Goal: Task Accomplishment & Management: Manage account settings

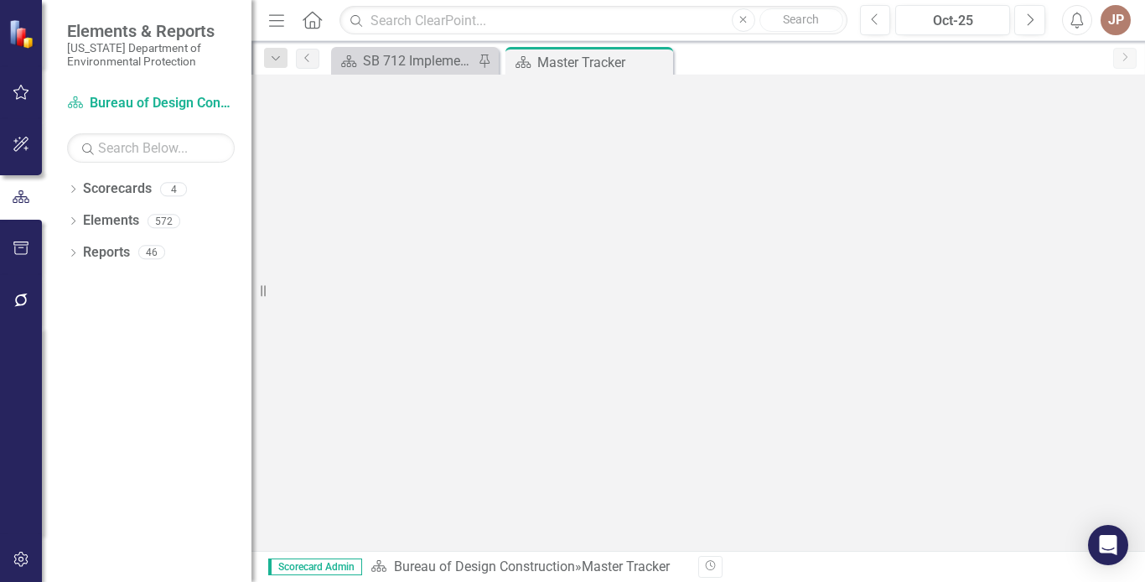
click at [22, 95] on icon "button" at bounding box center [22, 92] width 18 height 13
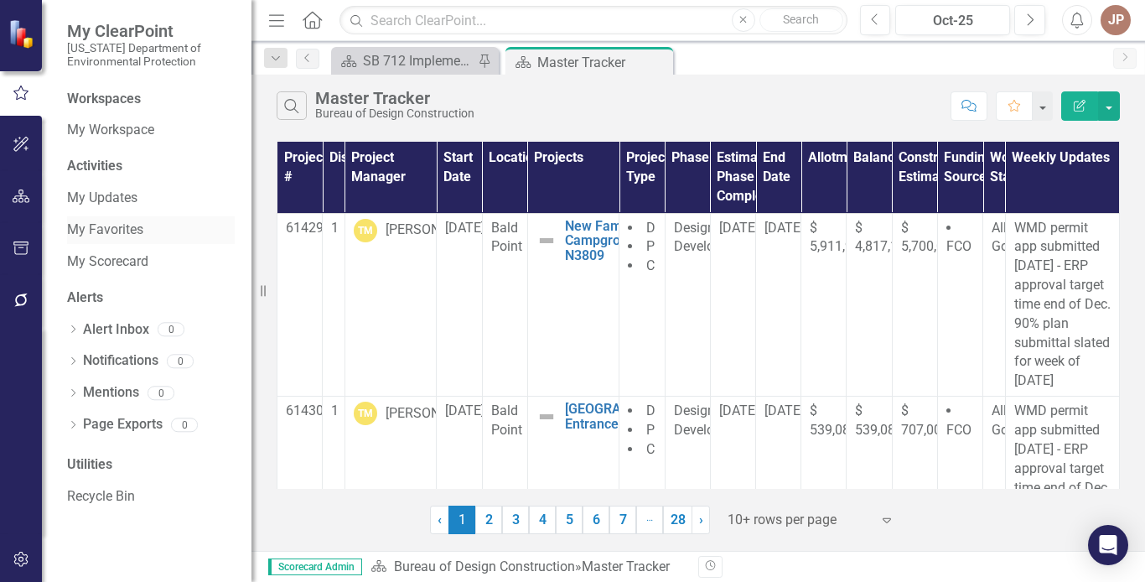
click at [142, 231] on link "My Favorites" at bounding box center [151, 229] width 168 height 19
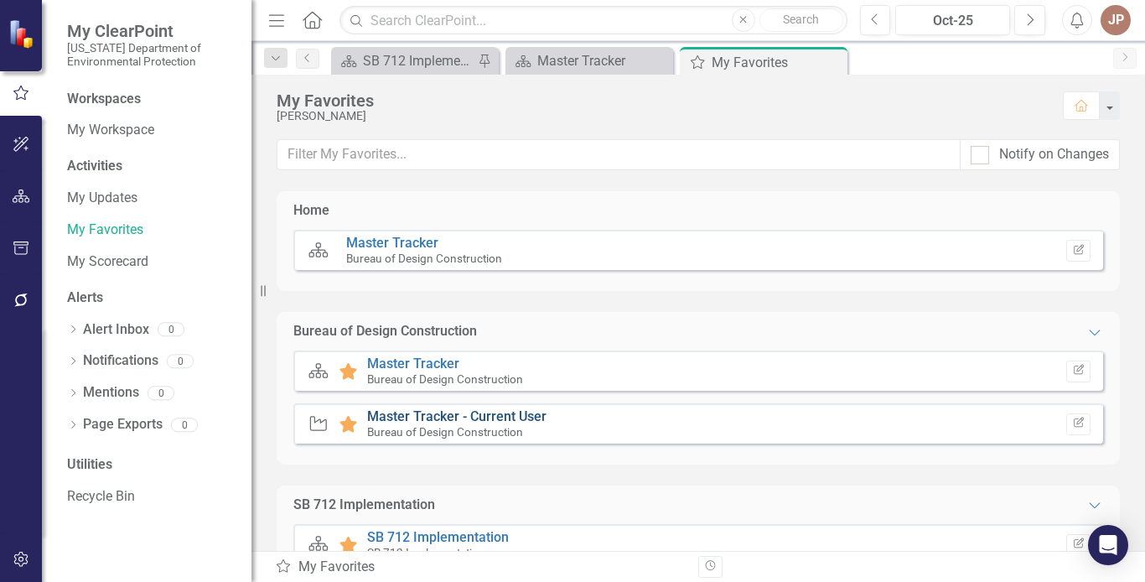
click at [445, 416] on link "Master Tracker - Current User" at bounding box center [456, 416] width 179 height 16
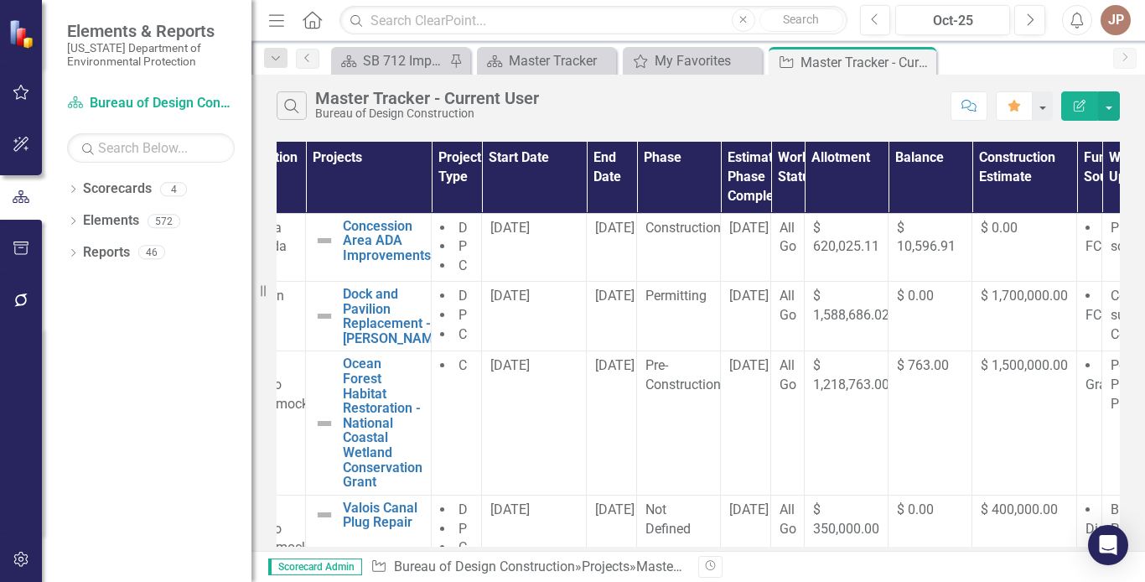
scroll to position [0, 112]
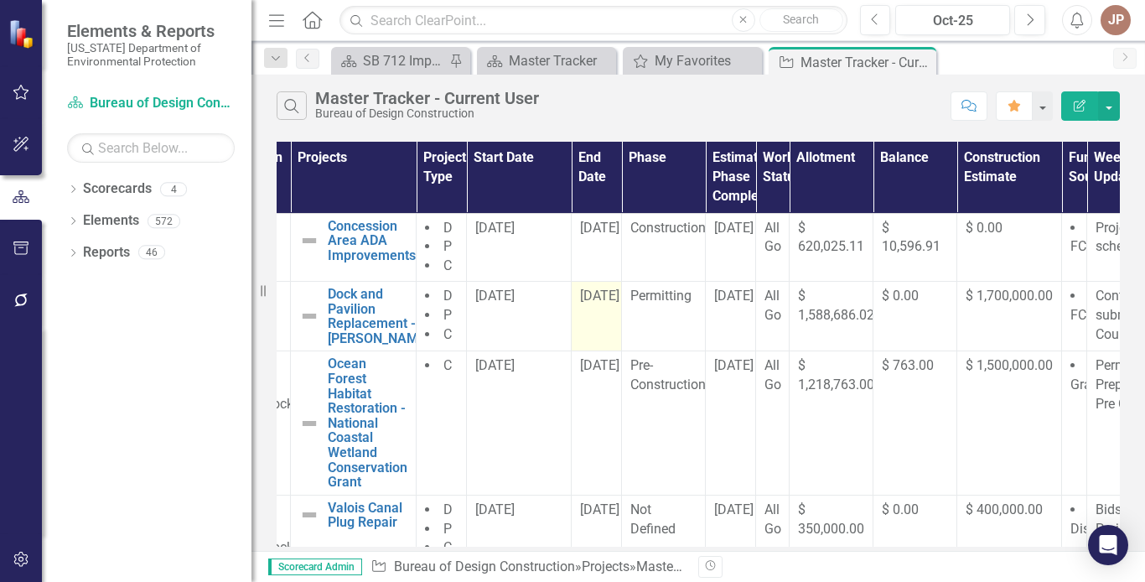
click at [602, 317] on td "[DATE]" at bounding box center [597, 317] width 50 height 70
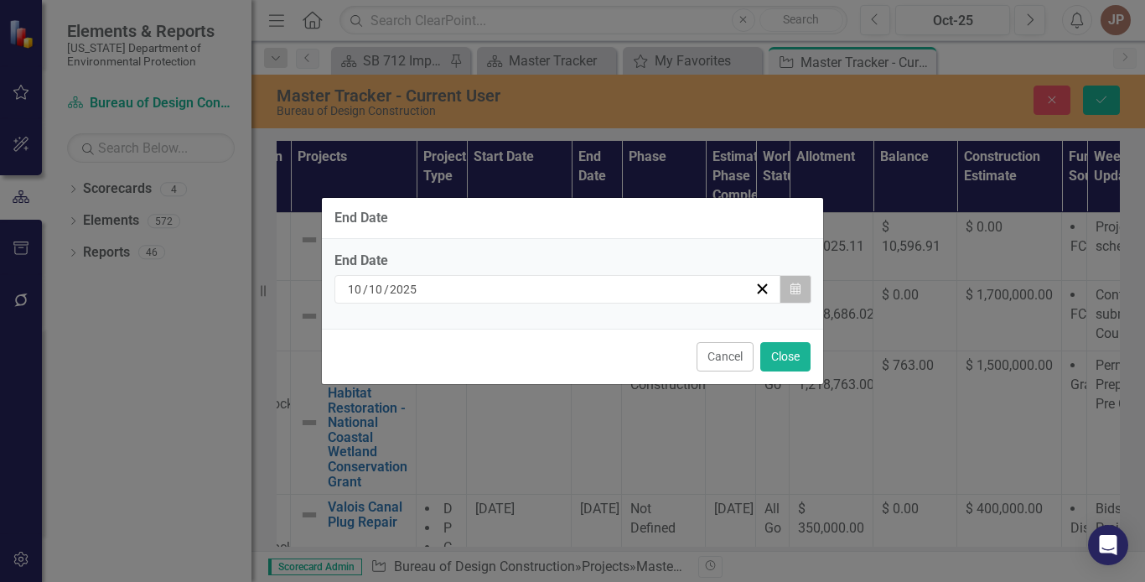
click at [794, 291] on icon "button" at bounding box center [796, 289] width 10 height 12
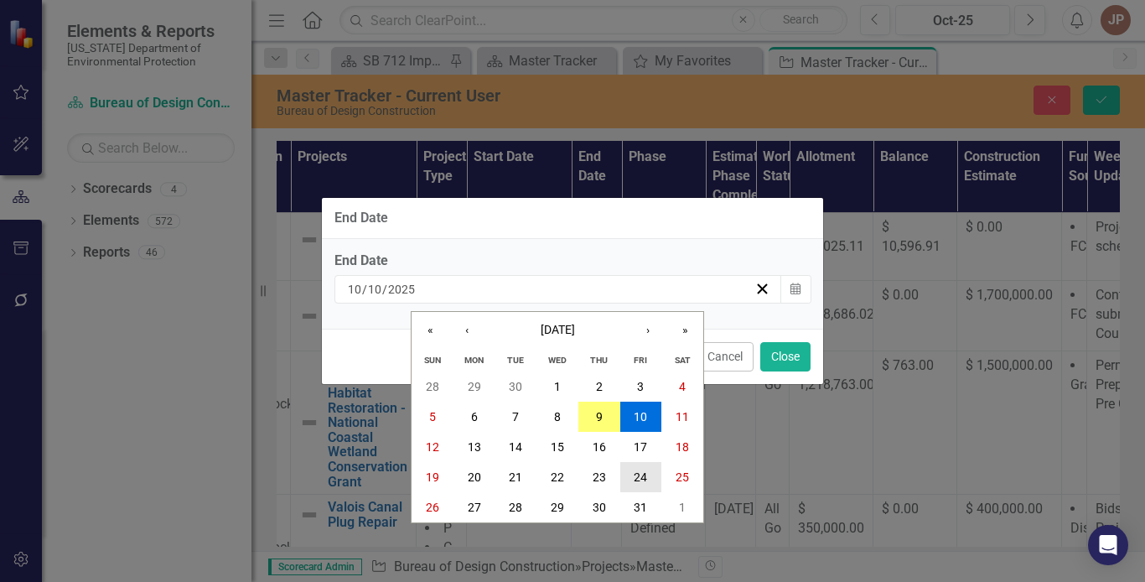
click at [642, 477] on abbr "24" at bounding box center [640, 476] width 13 height 13
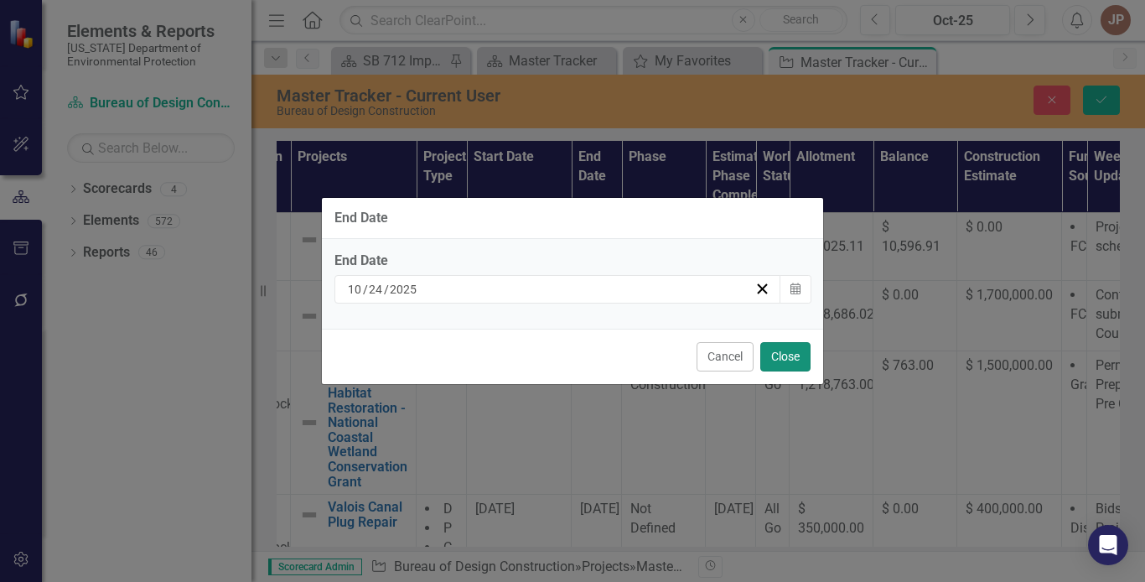
click at [782, 357] on button "Close" at bounding box center [785, 356] width 50 height 29
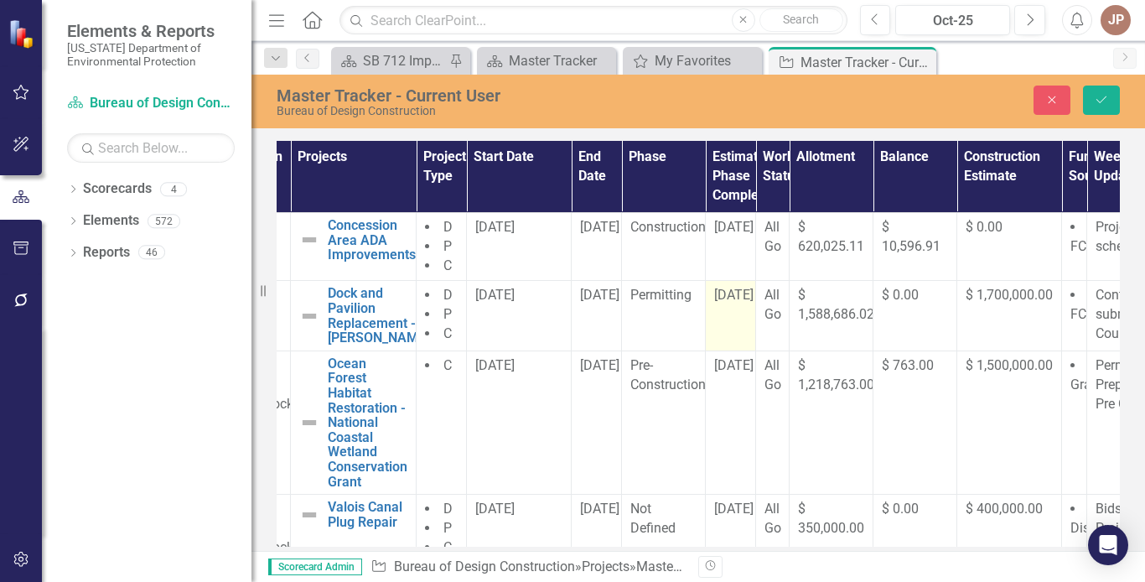
click at [733, 315] on td "[DATE]" at bounding box center [731, 316] width 50 height 70
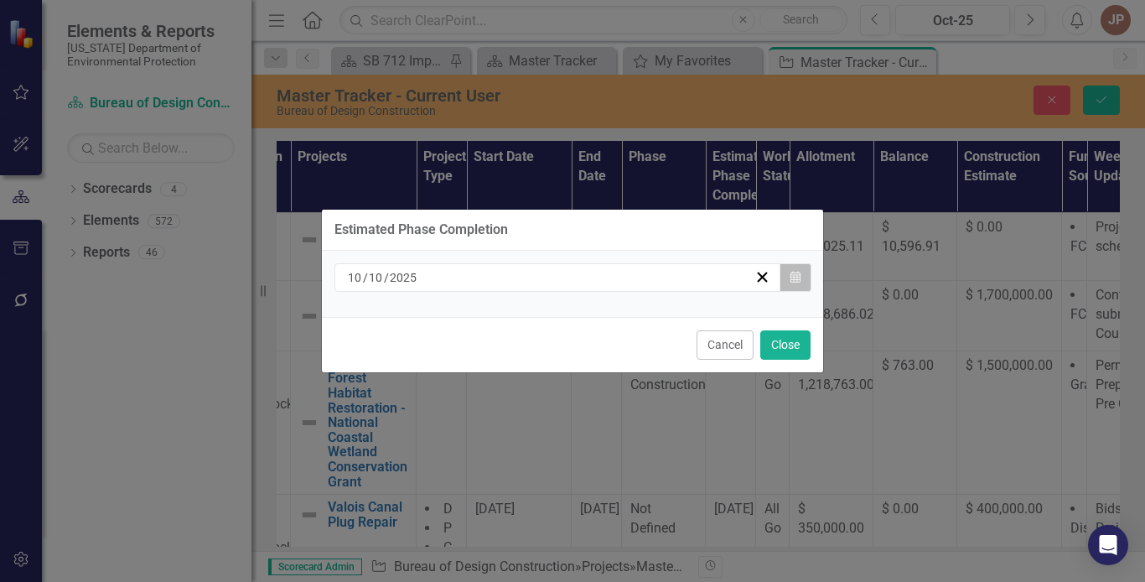
click at [794, 273] on icon "Calendar" at bounding box center [796, 278] width 10 height 12
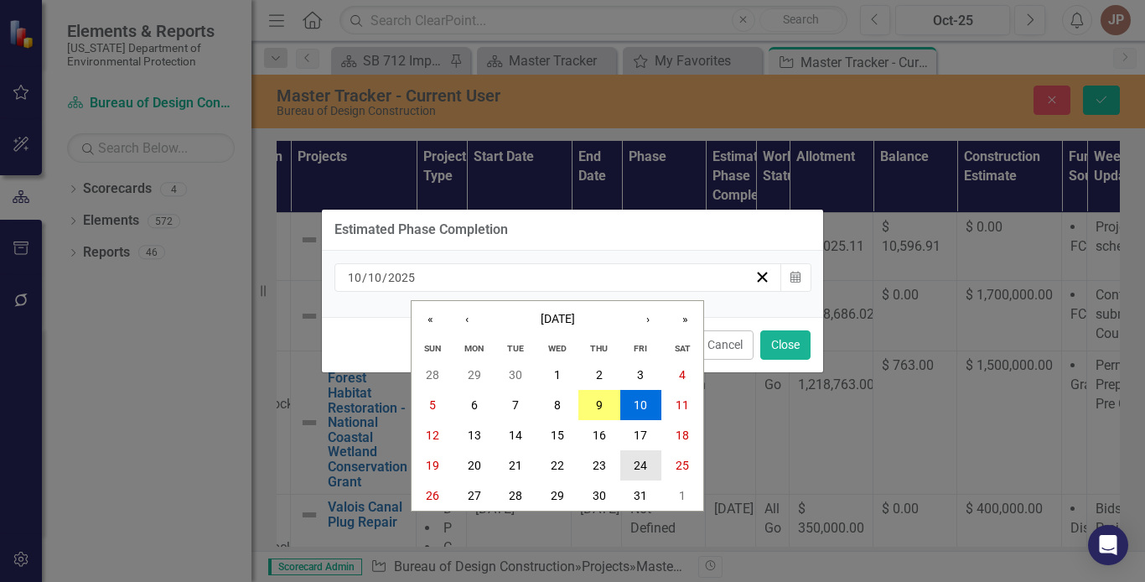
click at [646, 468] on abbr "24" at bounding box center [640, 465] width 13 height 13
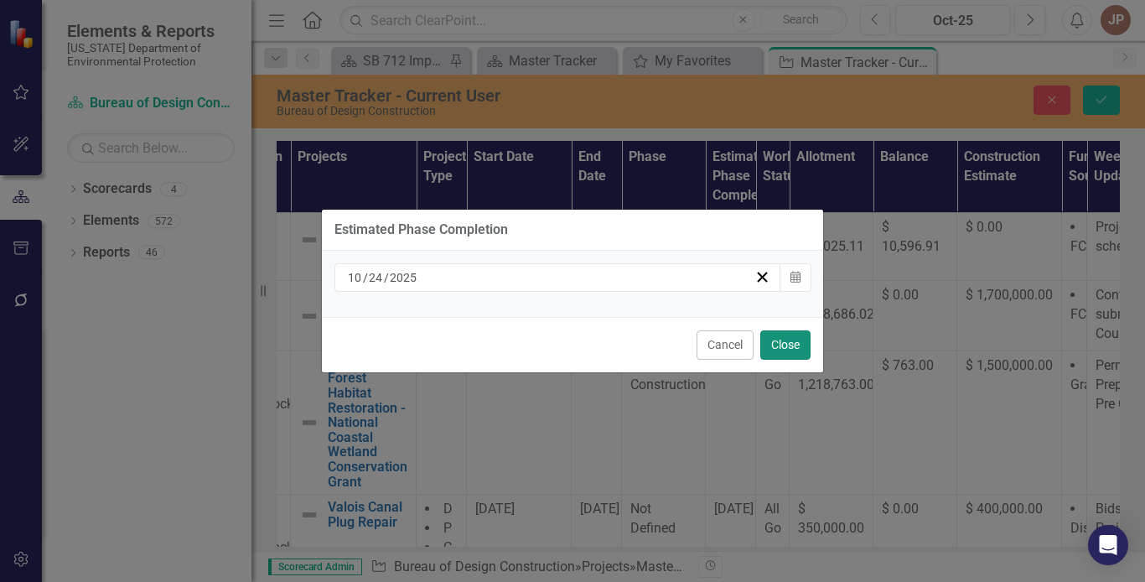
click at [787, 351] on button "Close" at bounding box center [785, 344] width 50 height 29
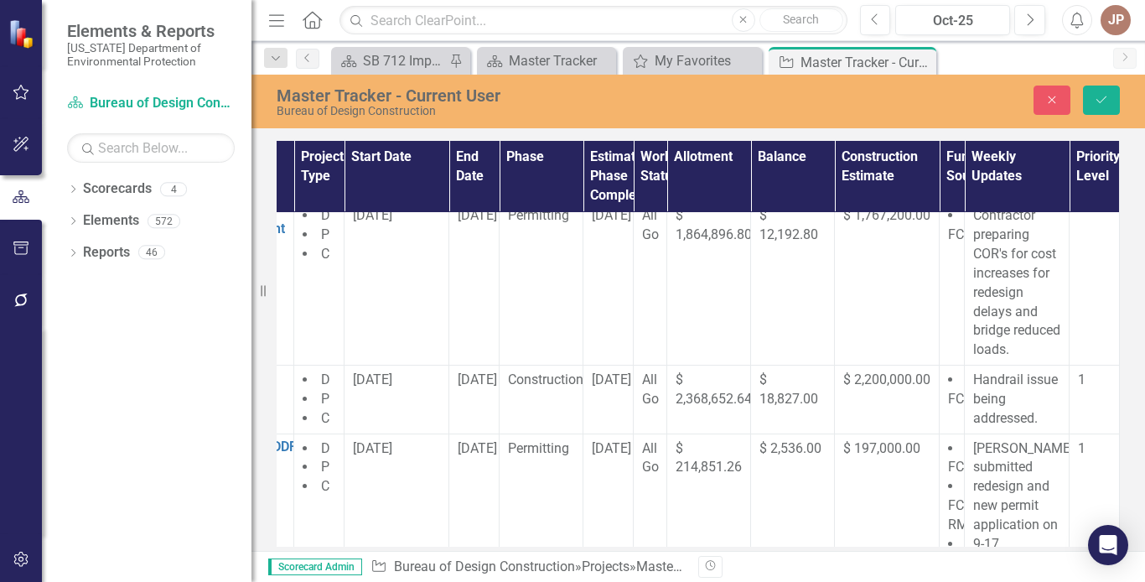
scroll to position [556, 248]
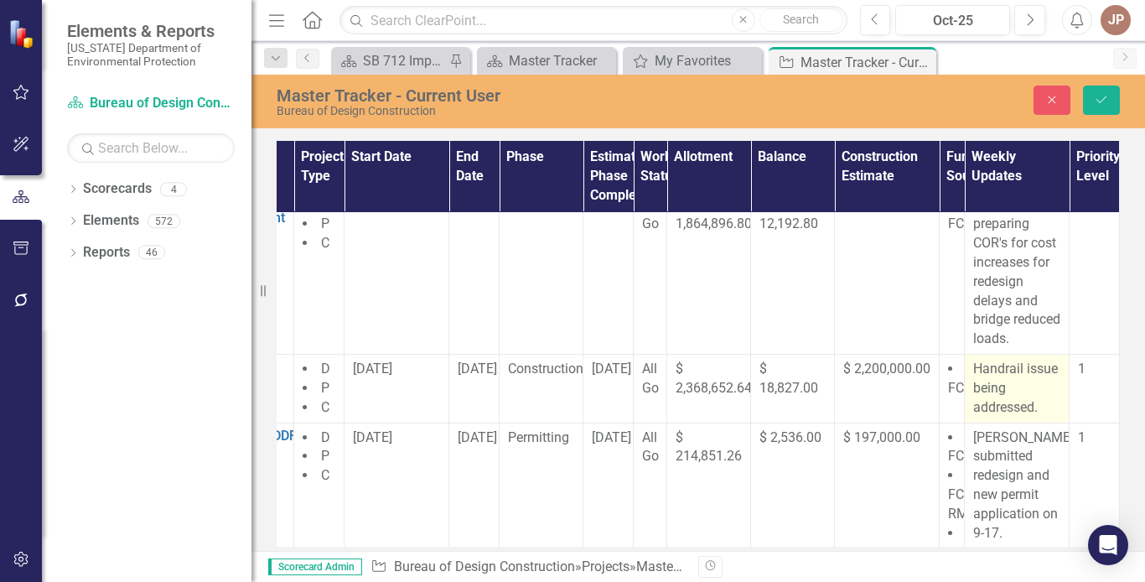
click at [1034, 418] on p "Handrail issue being addressed." at bounding box center [1016, 389] width 87 height 58
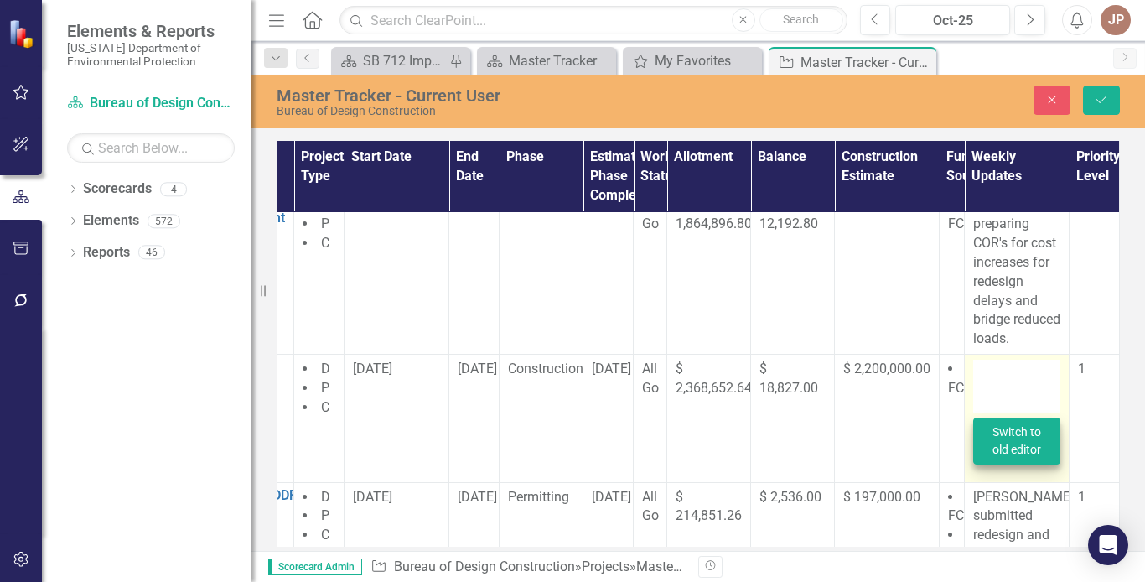
type textarea "<p>Handrail issue being addressed.</p>"
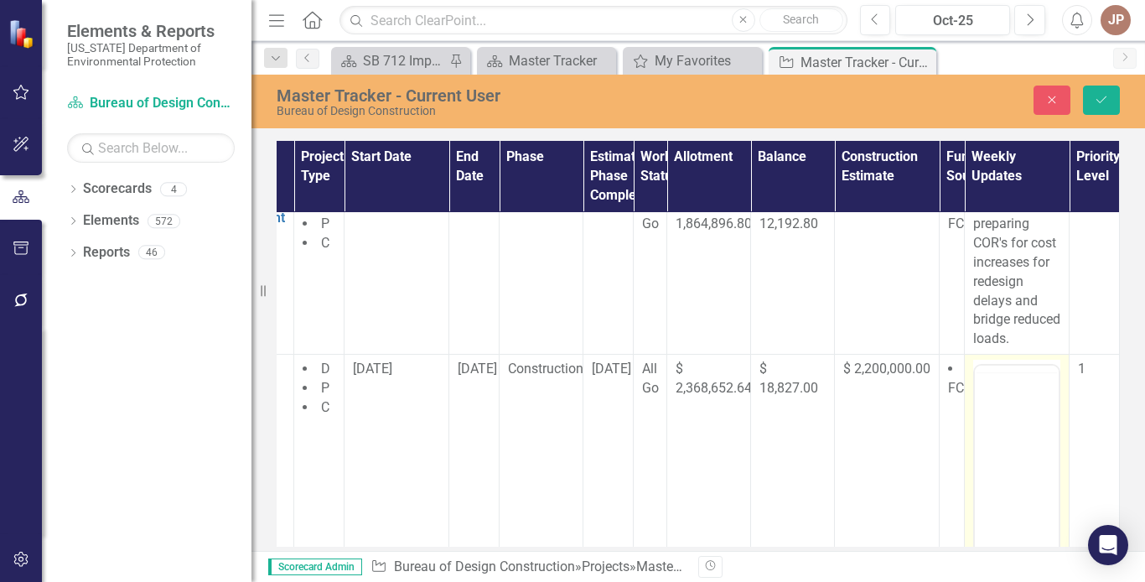
scroll to position [0, 0]
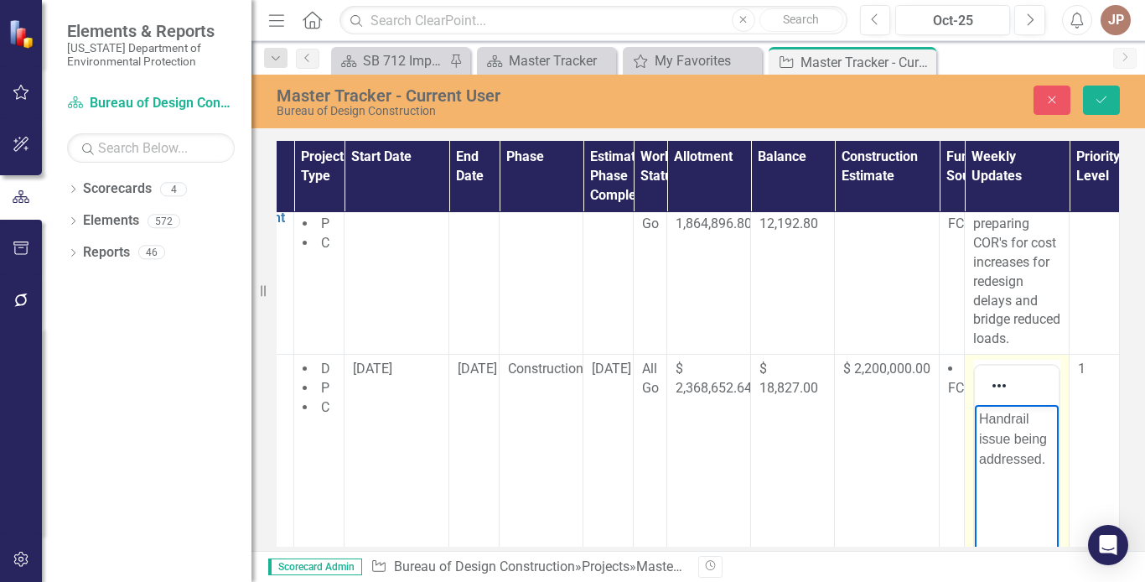
click at [1045, 460] on p "Handrail issue being addressed." at bounding box center [1016, 439] width 75 height 60
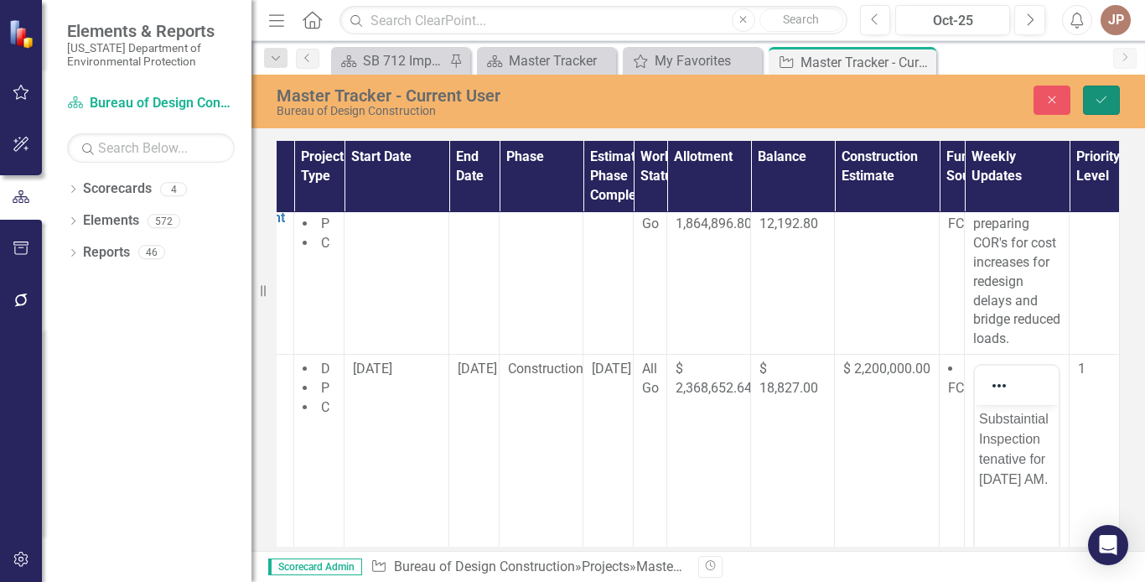
click at [1105, 101] on icon "Save" at bounding box center [1101, 100] width 15 height 12
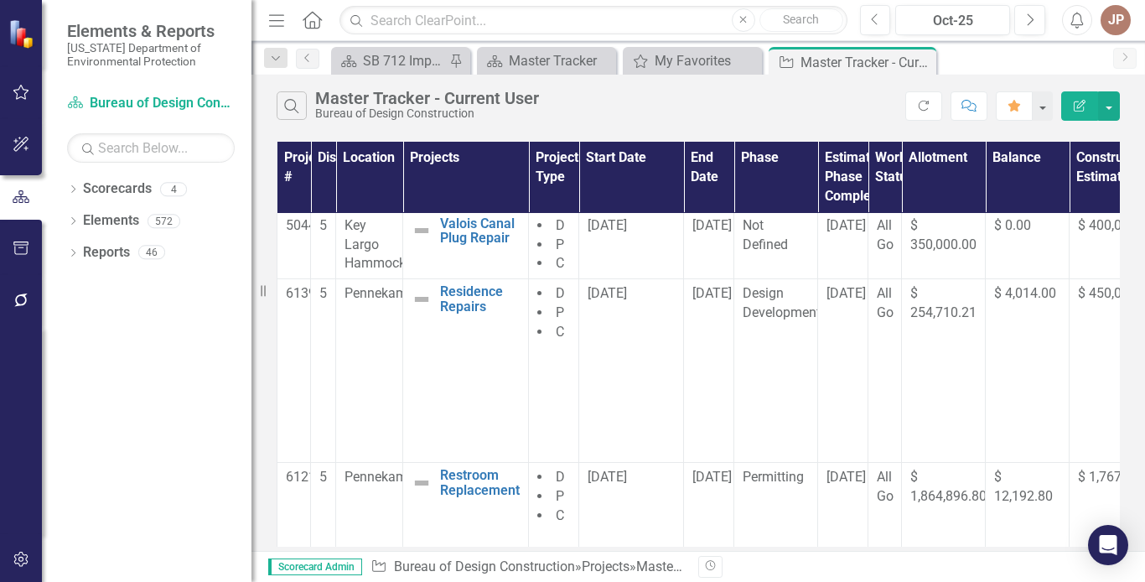
scroll to position [253, 0]
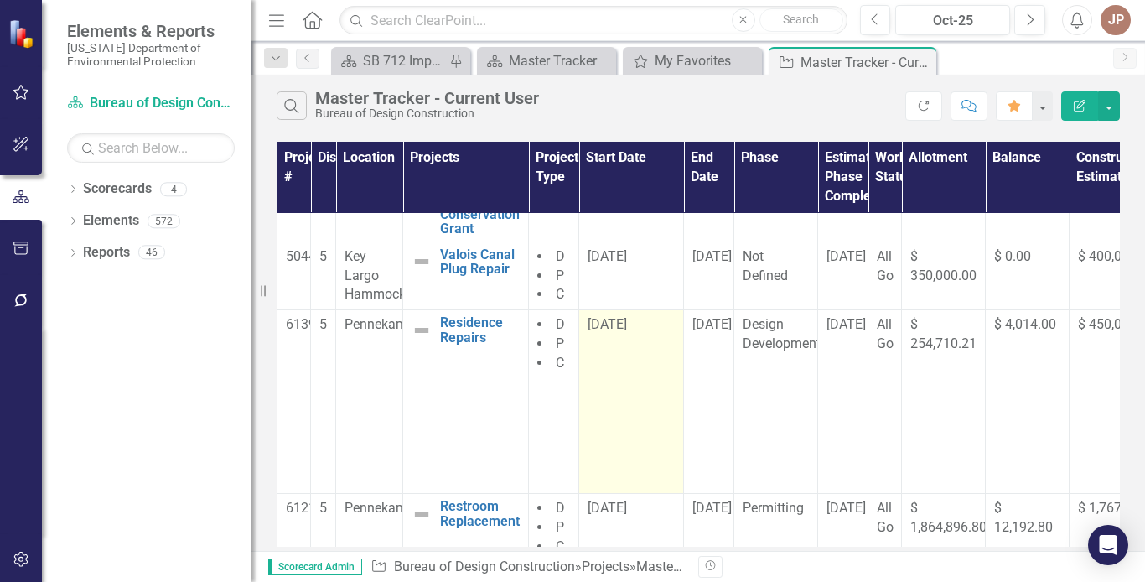
click at [672, 335] on div "[DATE]" at bounding box center [631, 324] width 87 height 19
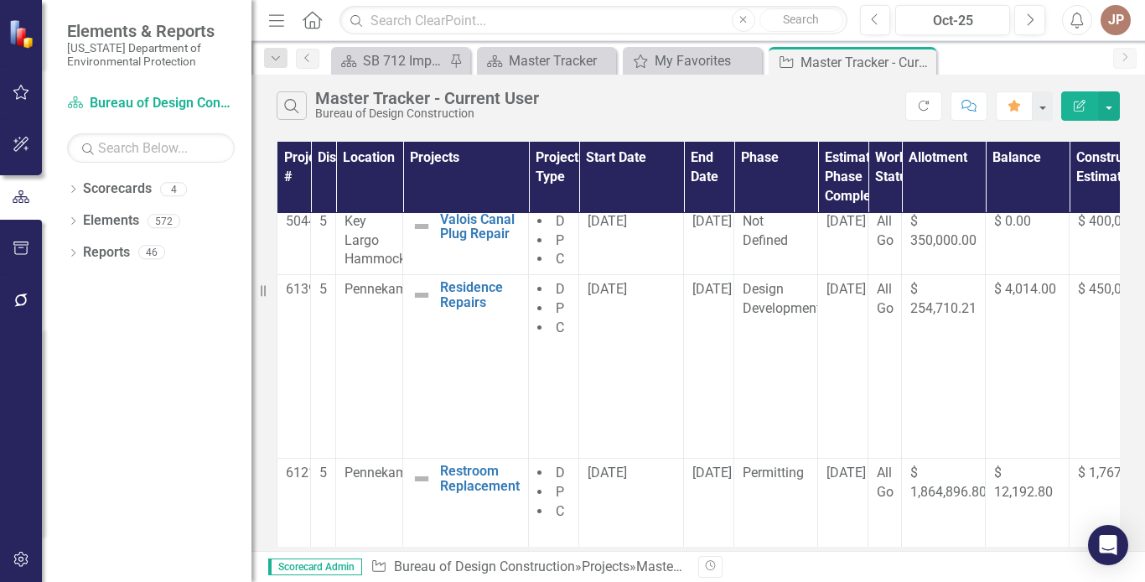
scroll to position [317, 0]
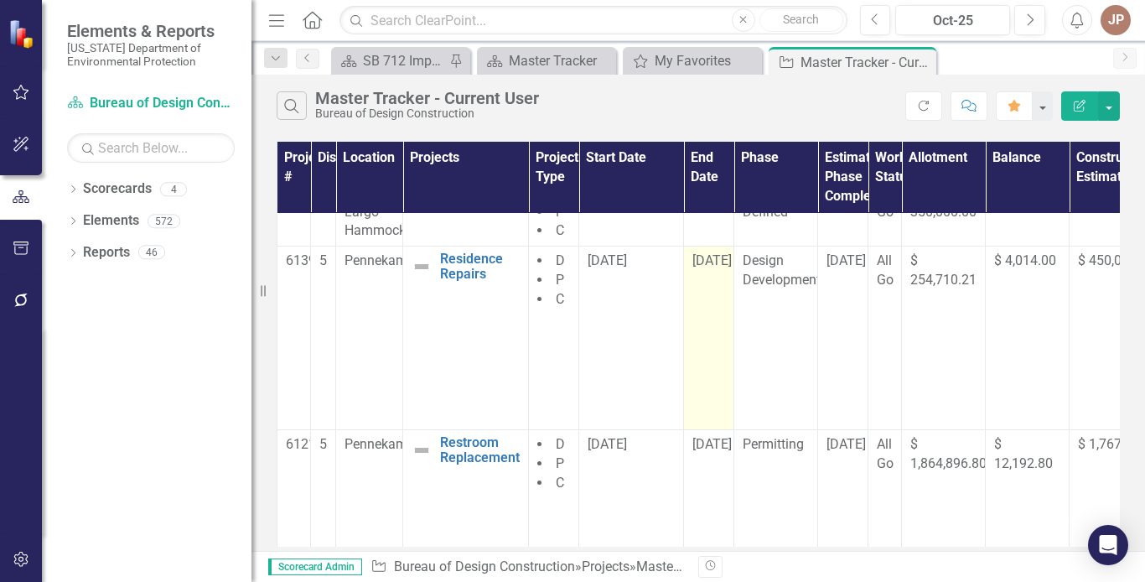
click at [703, 297] on td "[DATE]" at bounding box center [709, 338] width 50 height 184
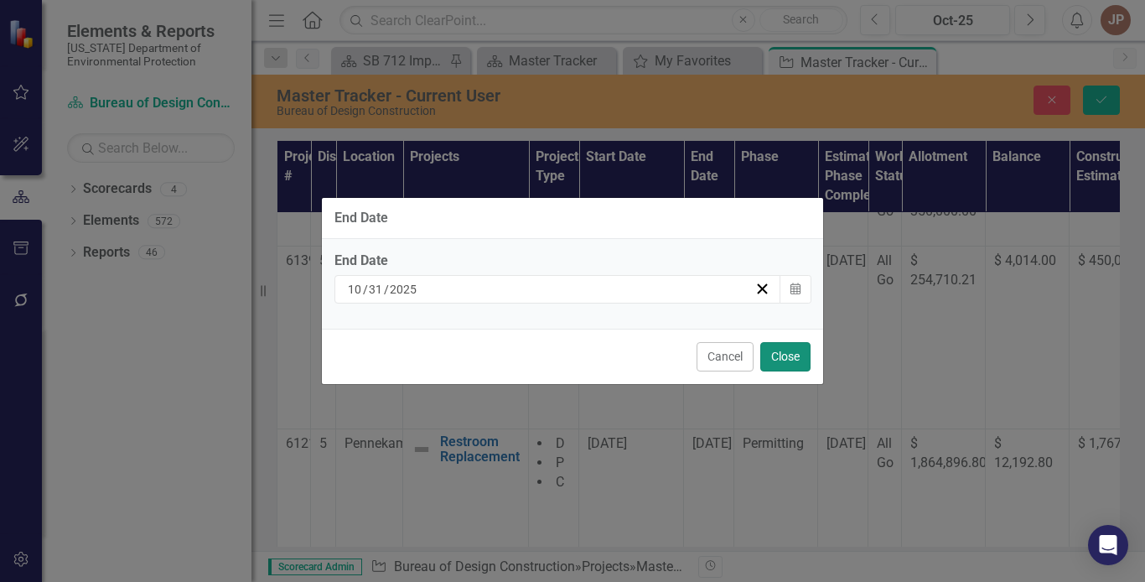
click at [790, 358] on button "Close" at bounding box center [785, 356] width 50 height 29
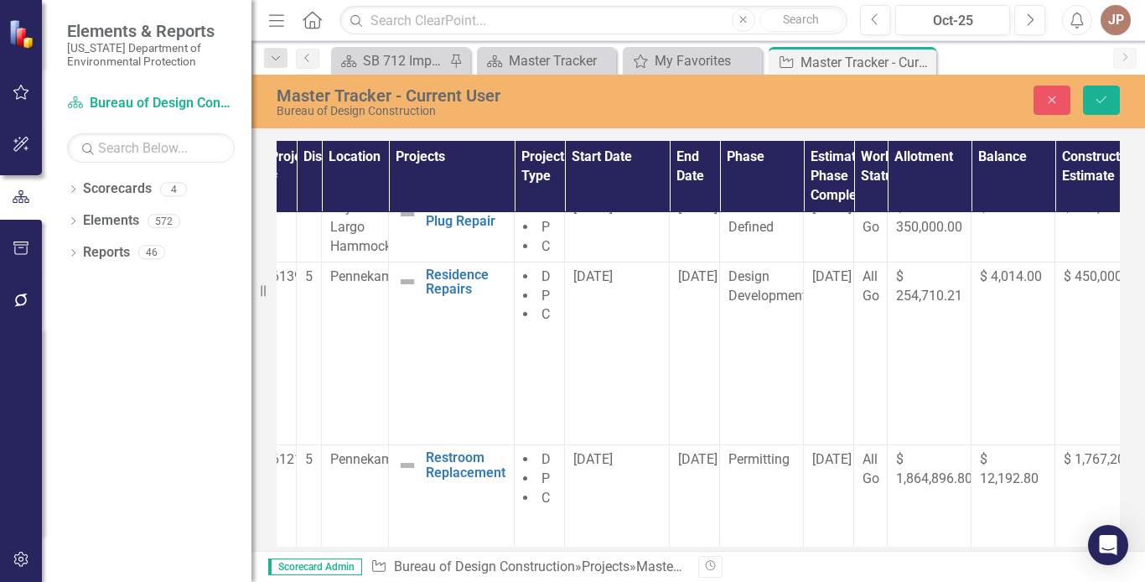
scroll to position [301, 0]
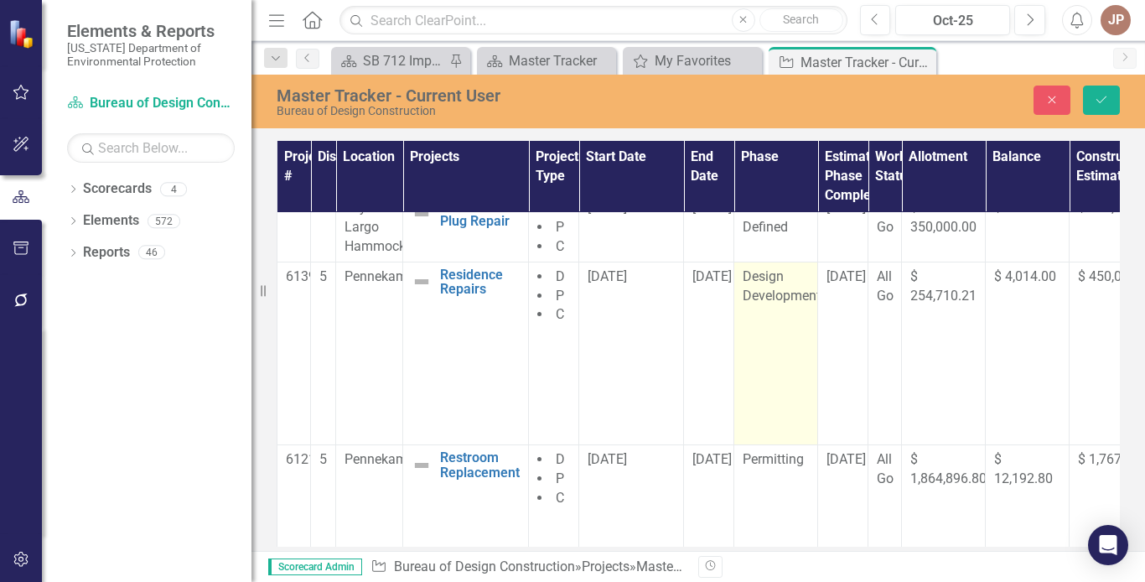
click at [765, 303] on span "Design Development" at bounding box center [782, 285] width 78 height 35
click at [792, 282] on icon "Expand" at bounding box center [793, 282] width 17 height 13
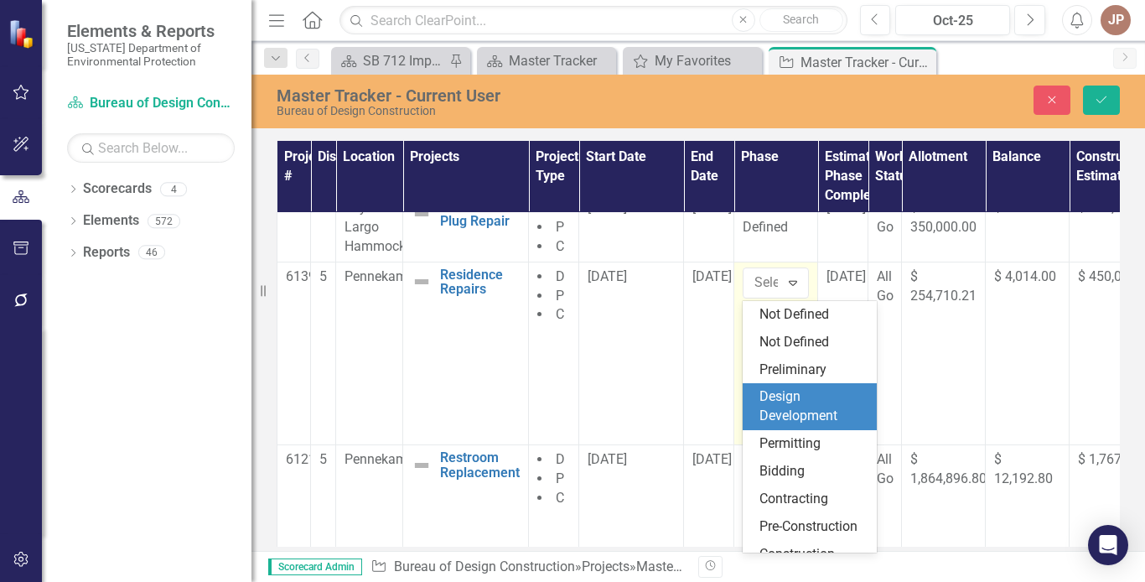
scroll to position [83, 0]
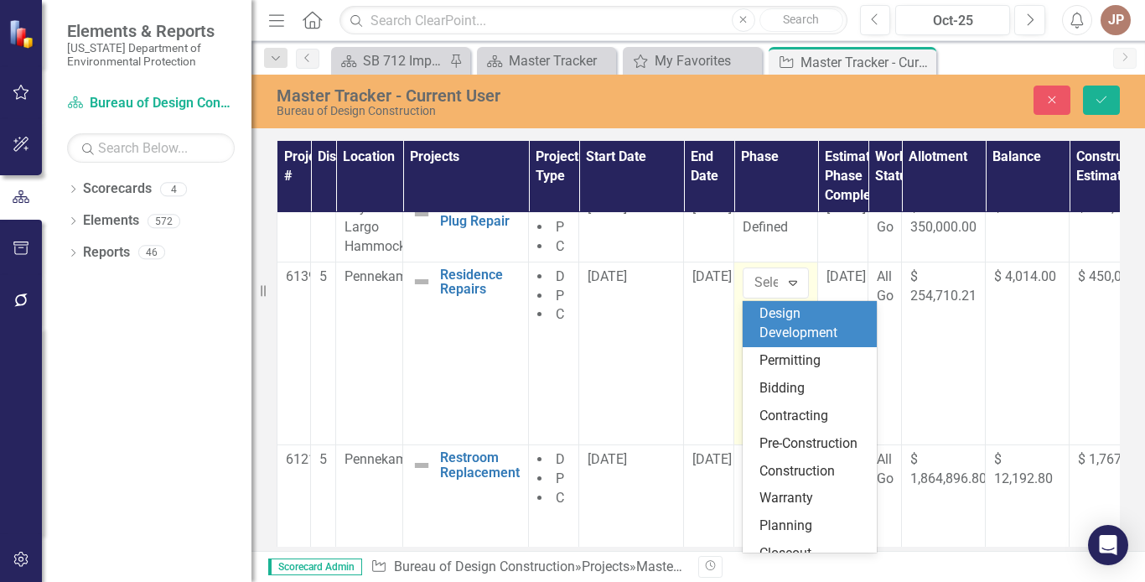
click at [789, 309] on div "Design Development" at bounding box center [813, 323] width 107 height 39
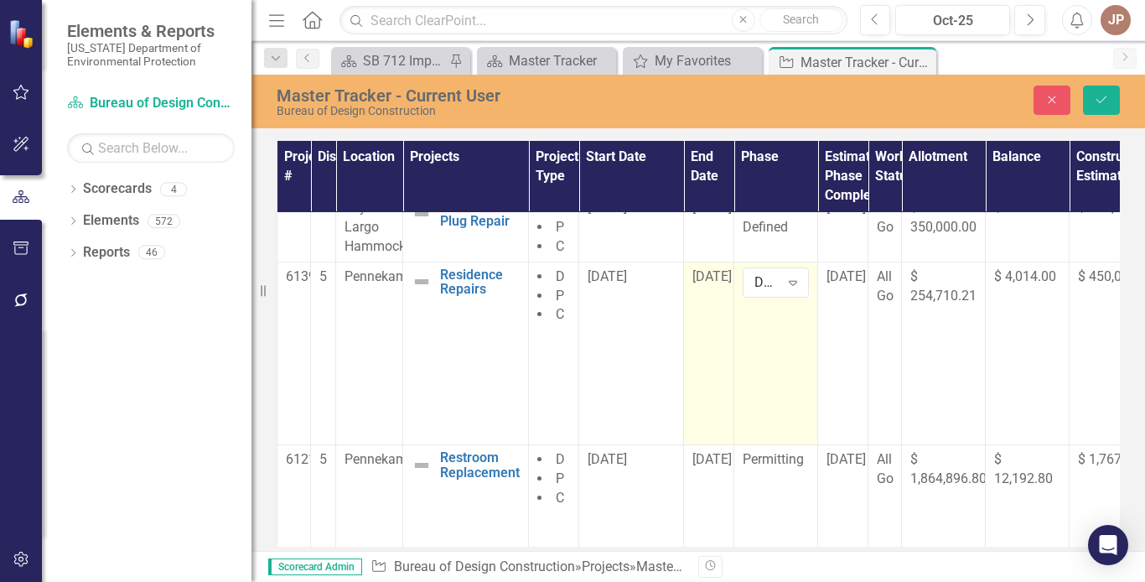
click at [730, 298] on td "[DATE]" at bounding box center [709, 354] width 50 height 184
click at [724, 293] on td "[DATE]" at bounding box center [709, 354] width 50 height 184
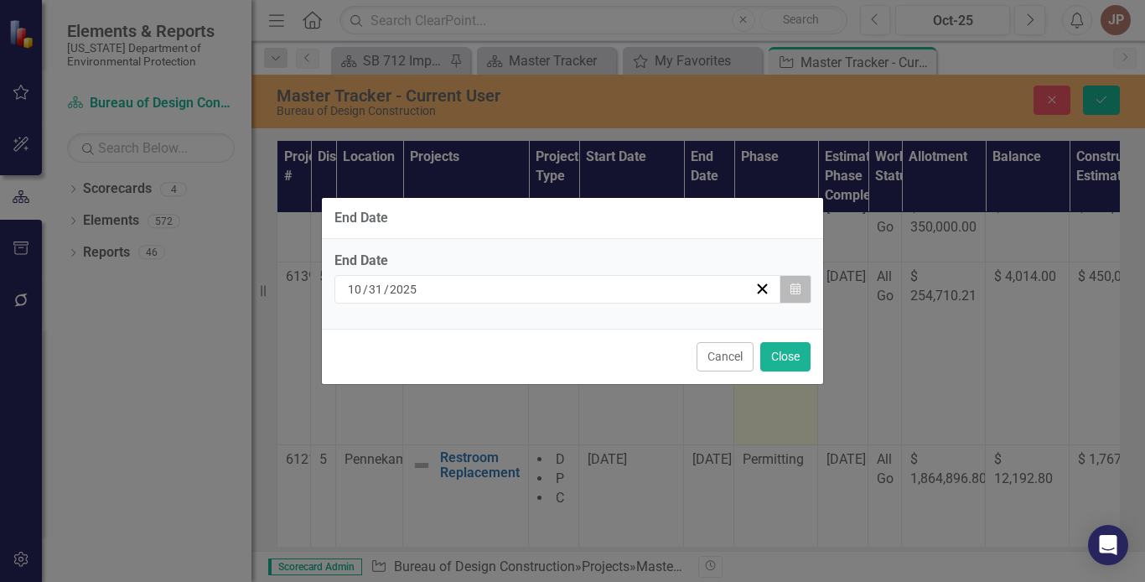
click at [791, 292] on icon "button" at bounding box center [796, 289] width 10 height 12
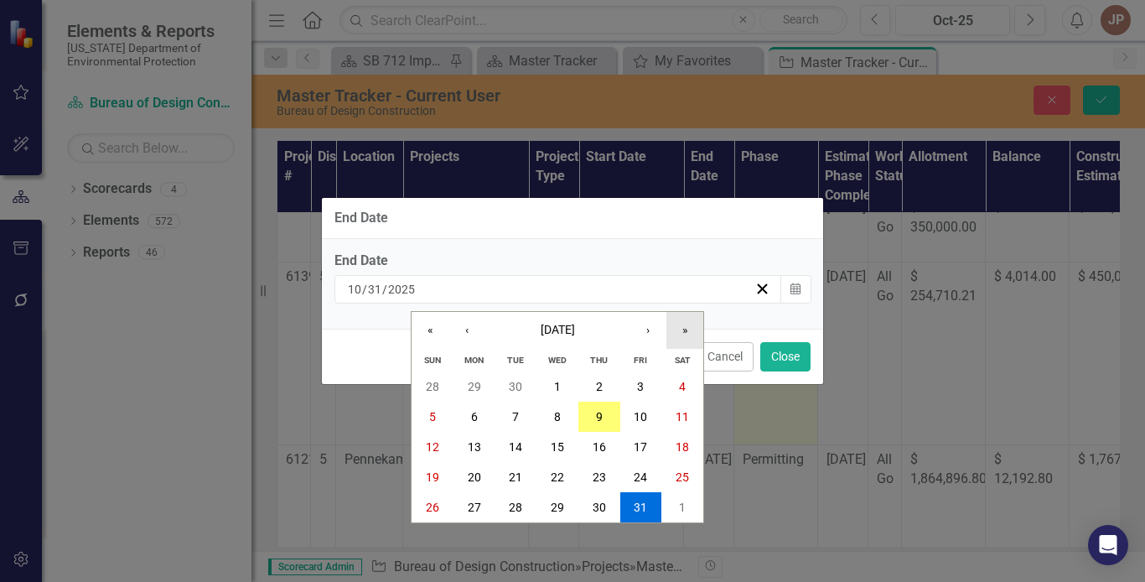
click at [682, 325] on button "»" at bounding box center [685, 330] width 37 height 37
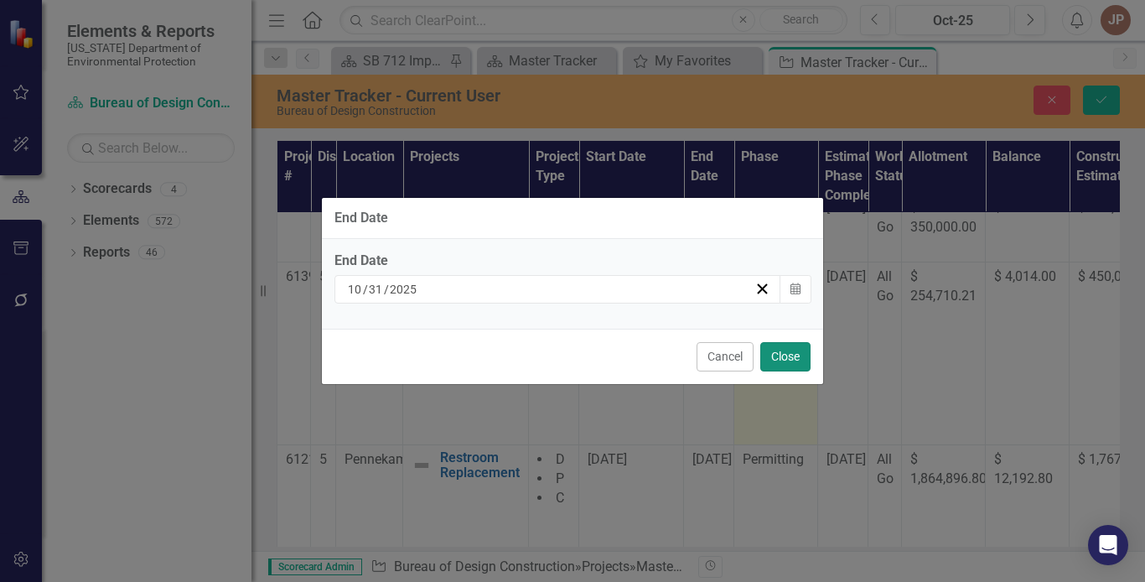
click at [775, 367] on button "Close" at bounding box center [785, 356] width 50 height 29
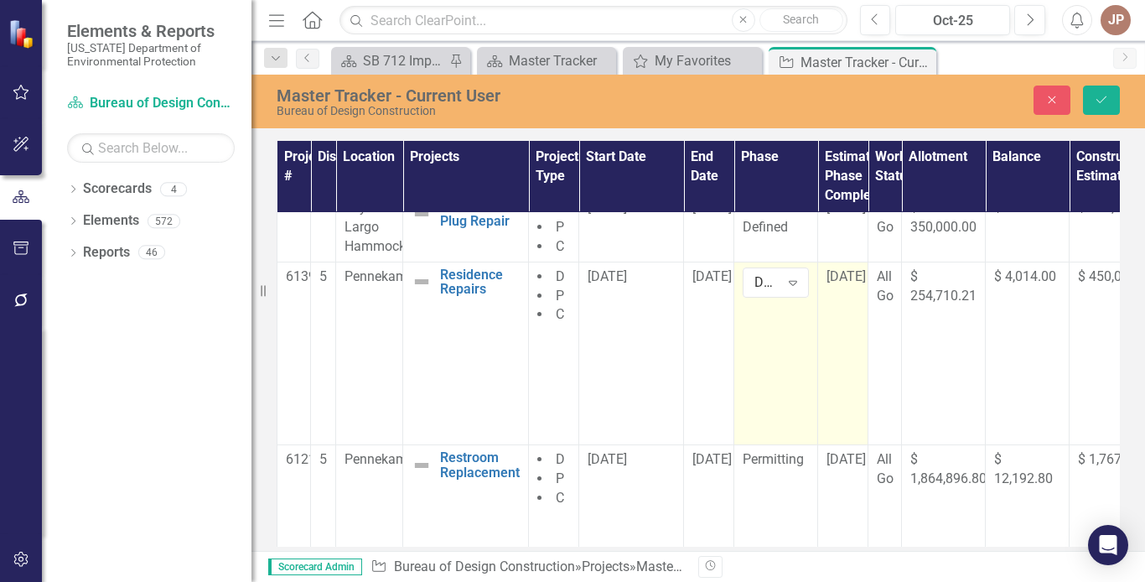
click at [839, 313] on td "[DATE]" at bounding box center [843, 354] width 50 height 184
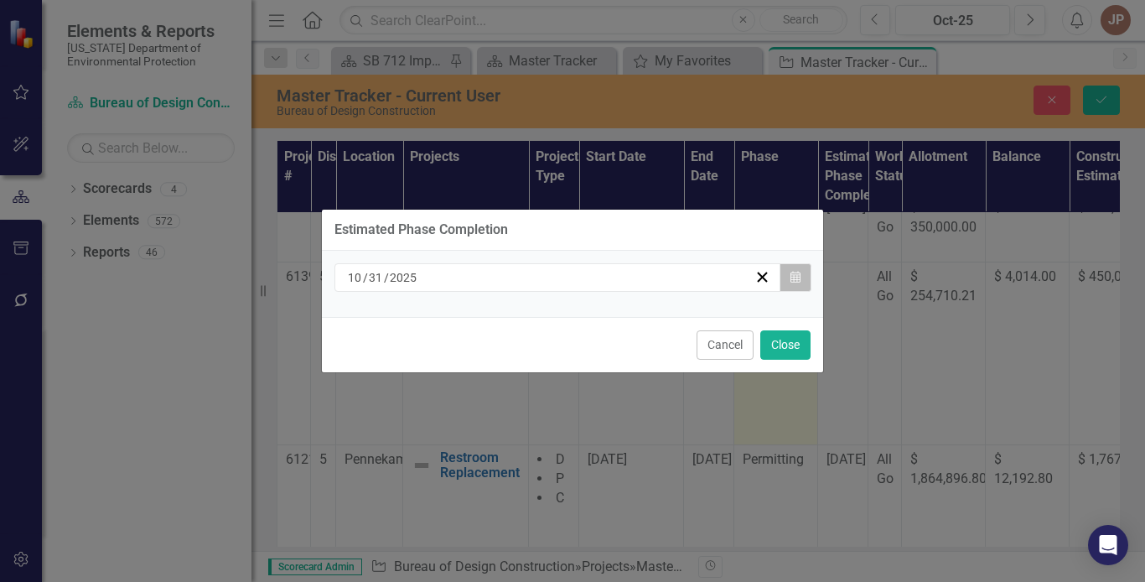
click at [797, 283] on button "Calendar" at bounding box center [796, 277] width 32 height 29
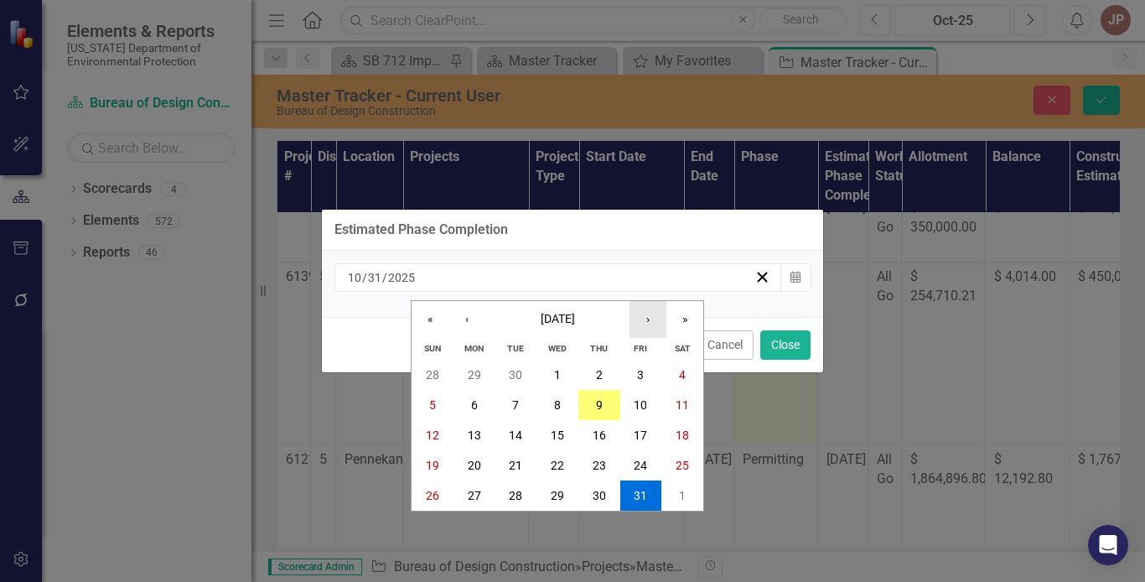
click at [653, 320] on button "›" at bounding box center [648, 319] width 37 height 37
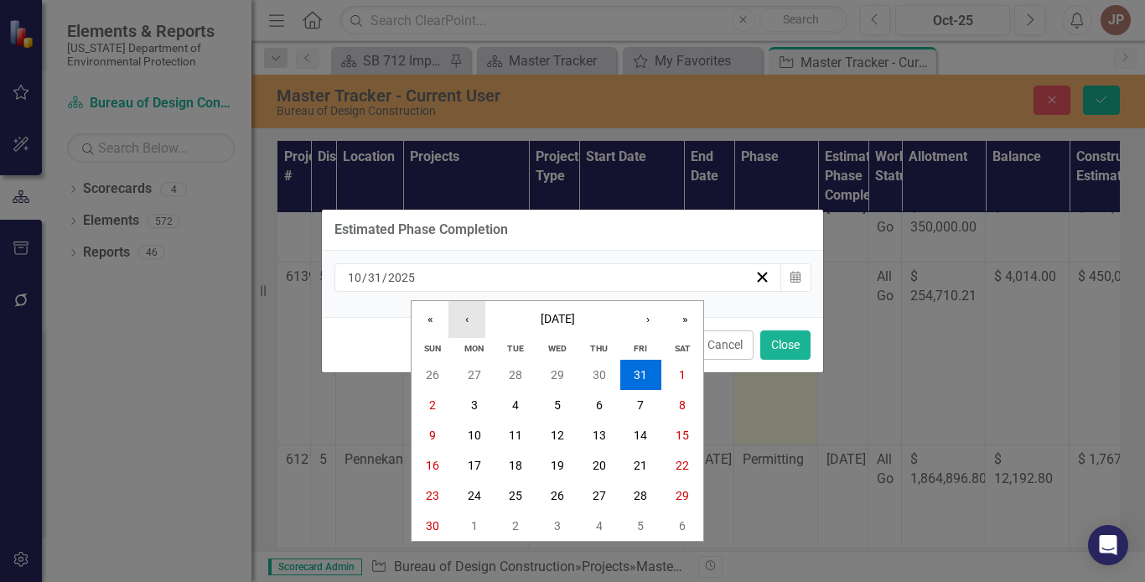
click at [452, 316] on button "‹" at bounding box center [467, 319] width 37 height 37
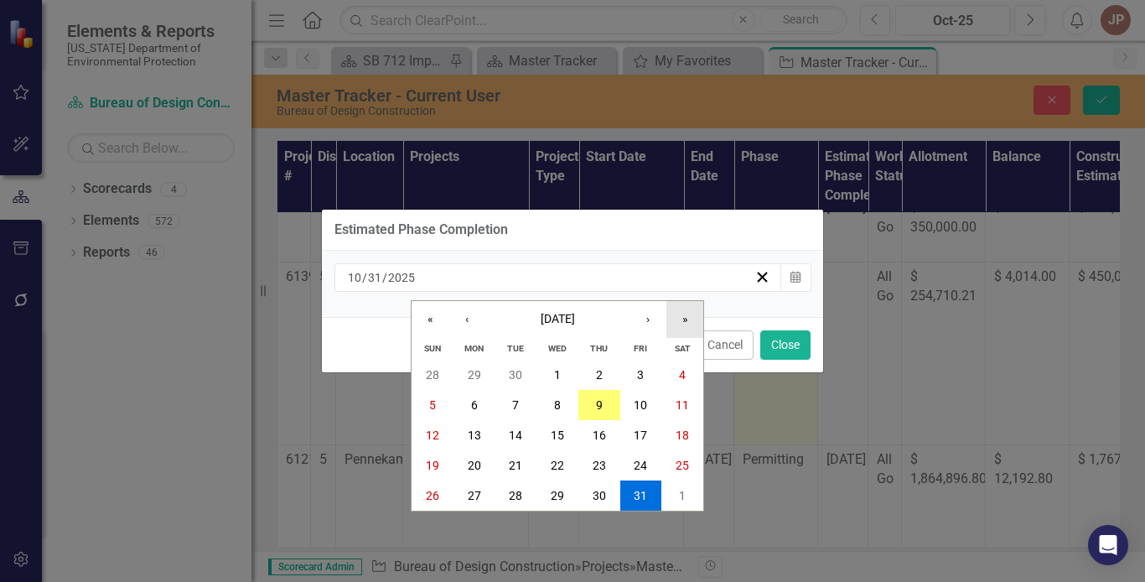
click at [686, 320] on button "»" at bounding box center [685, 319] width 37 height 37
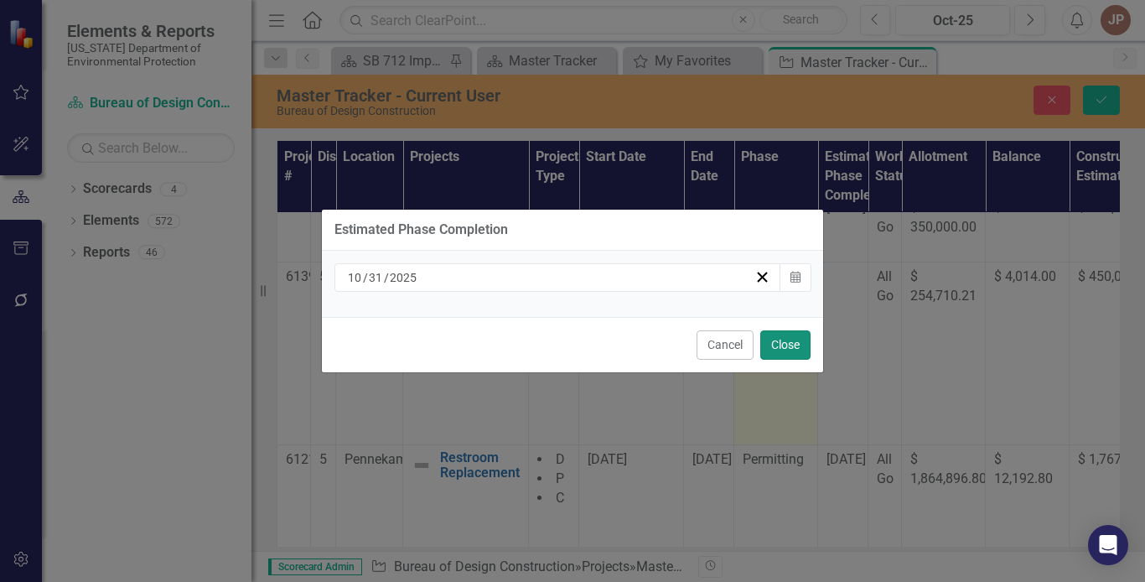
click at [787, 343] on button "Close" at bounding box center [785, 344] width 50 height 29
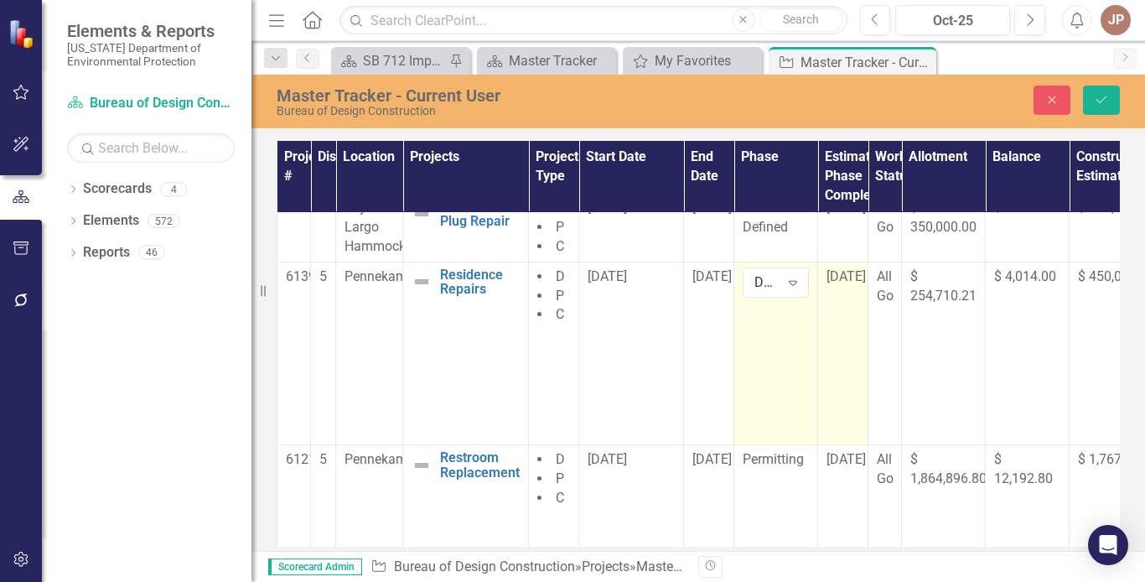
click at [837, 303] on td "[DATE]" at bounding box center [843, 354] width 50 height 184
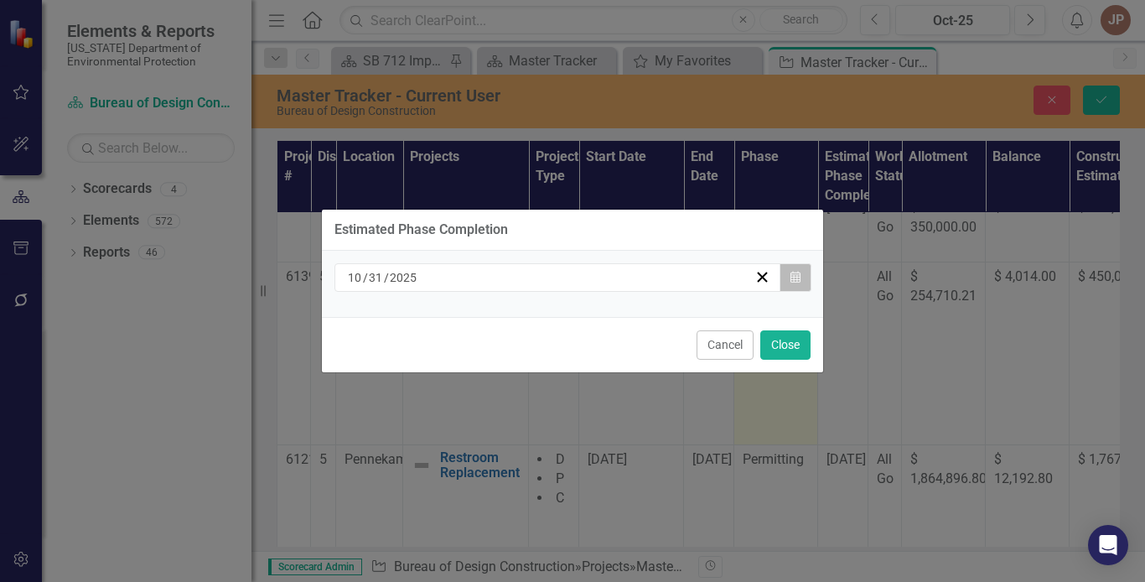
click at [795, 279] on icon "Calendar" at bounding box center [796, 278] width 10 height 12
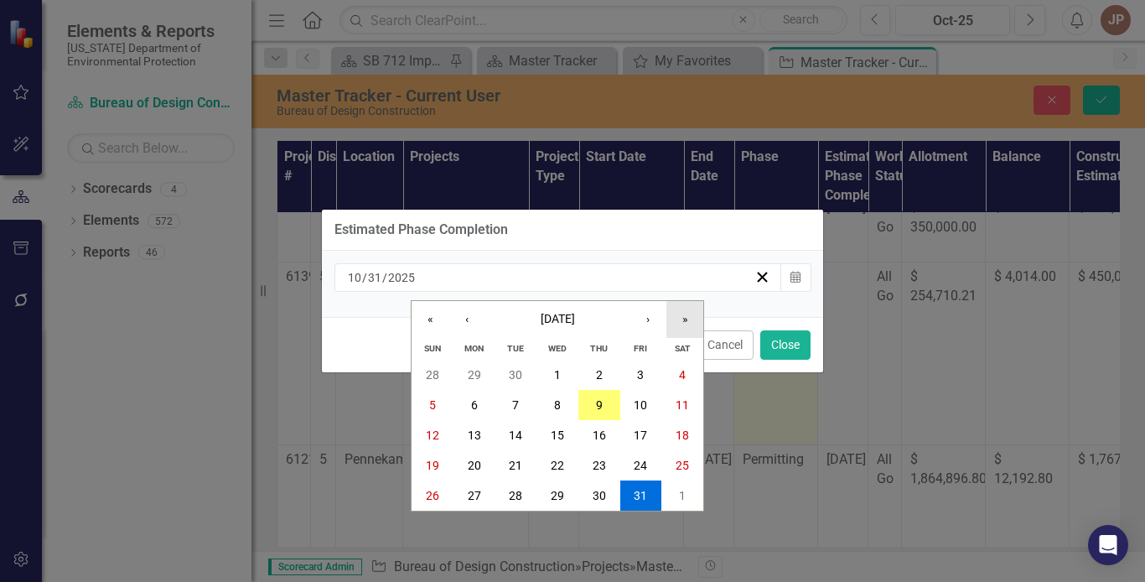
click at [685, 328] on button "»" at bounding box center [685, 319] width 37 height 37
click at [639, 489] on abbr "30" at bounding box center [640, 495] width 13 height 13
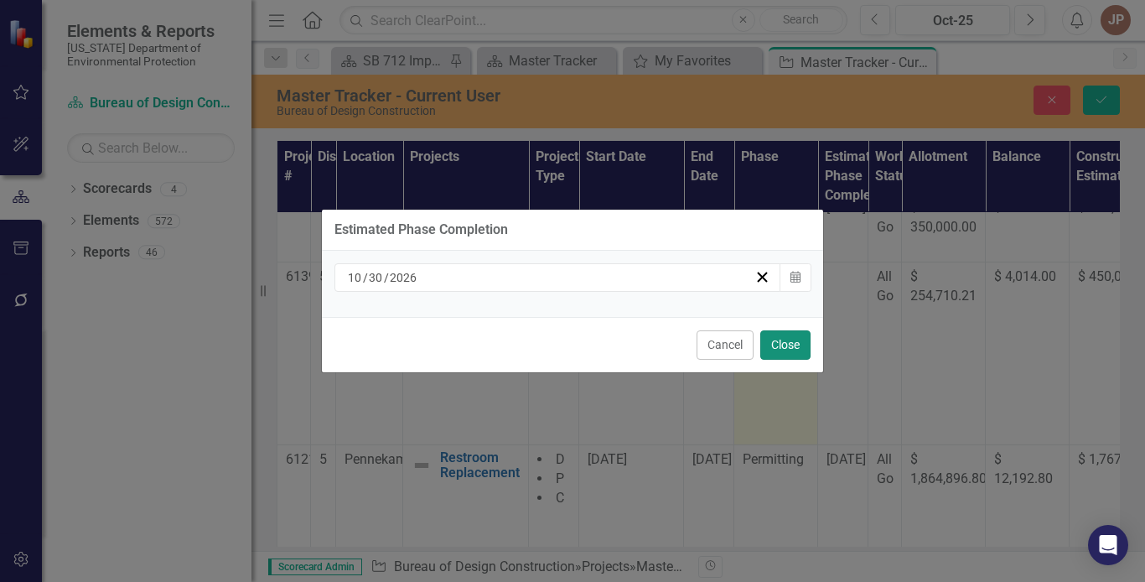
click at [787, 348] on button "Close" at bounding box center [785, 344] width 50 height 29
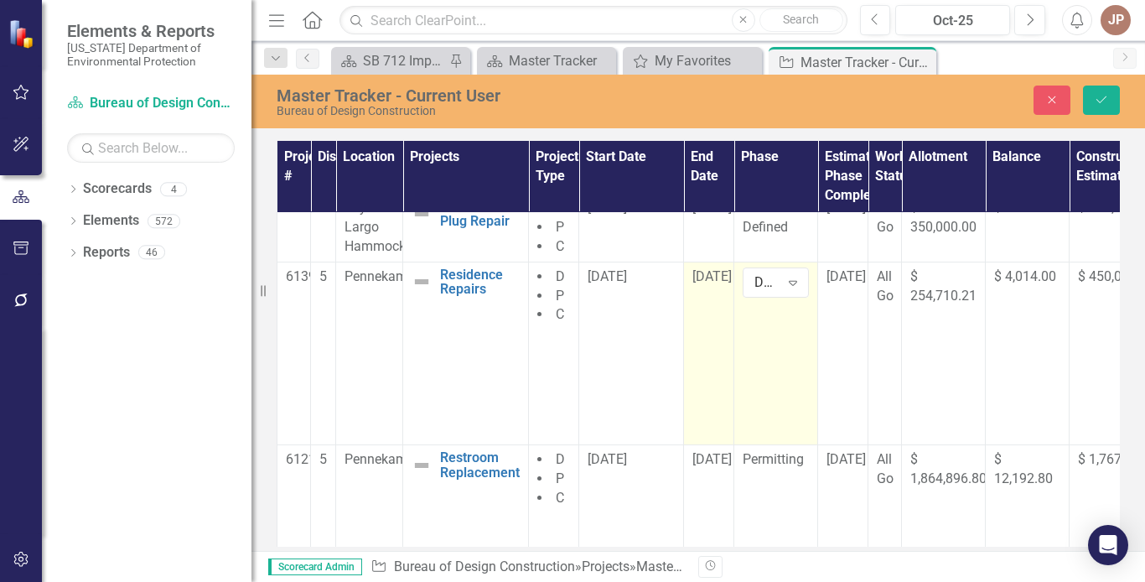
click at [705, 314] on td "[DATE]" at bounding box center [709, 354] width 50 height 184
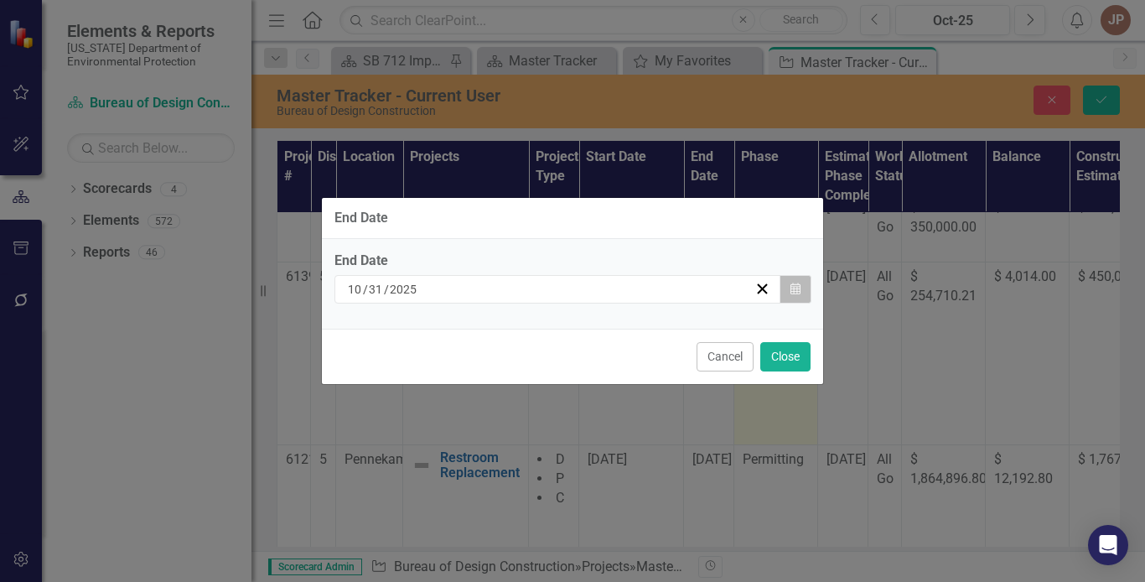
click at [791, 290] on icon "button" at bounding box center [796, 289] width 10 height 12
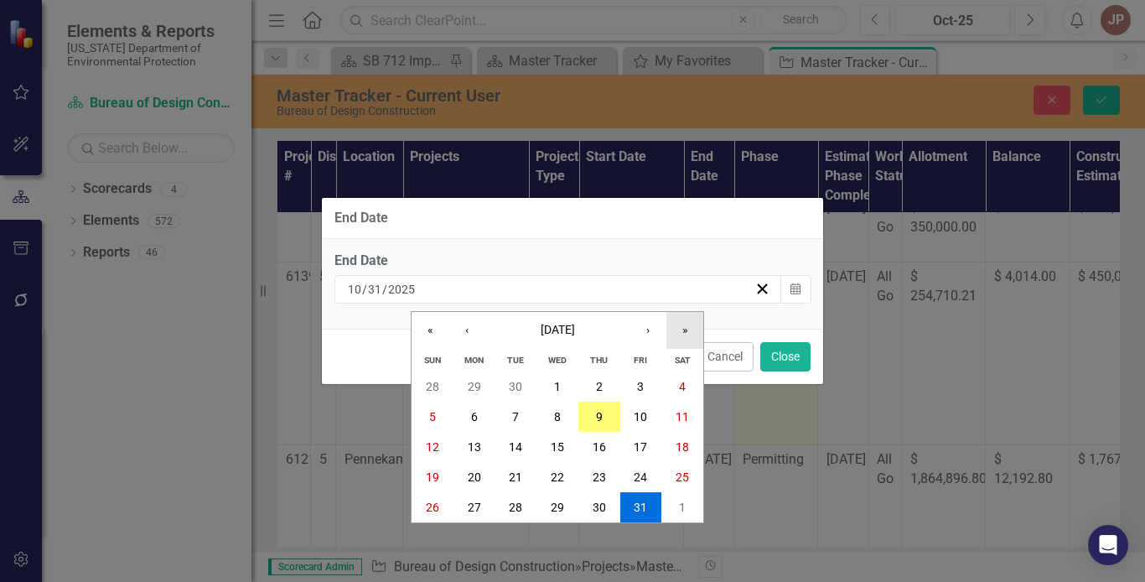
click at [692, 330] on button "»" at bounding box center [685, 330] width 37 height 37
click at [641, 505] on abbr "30" at bounding box center [640, 507] width 13 height 13
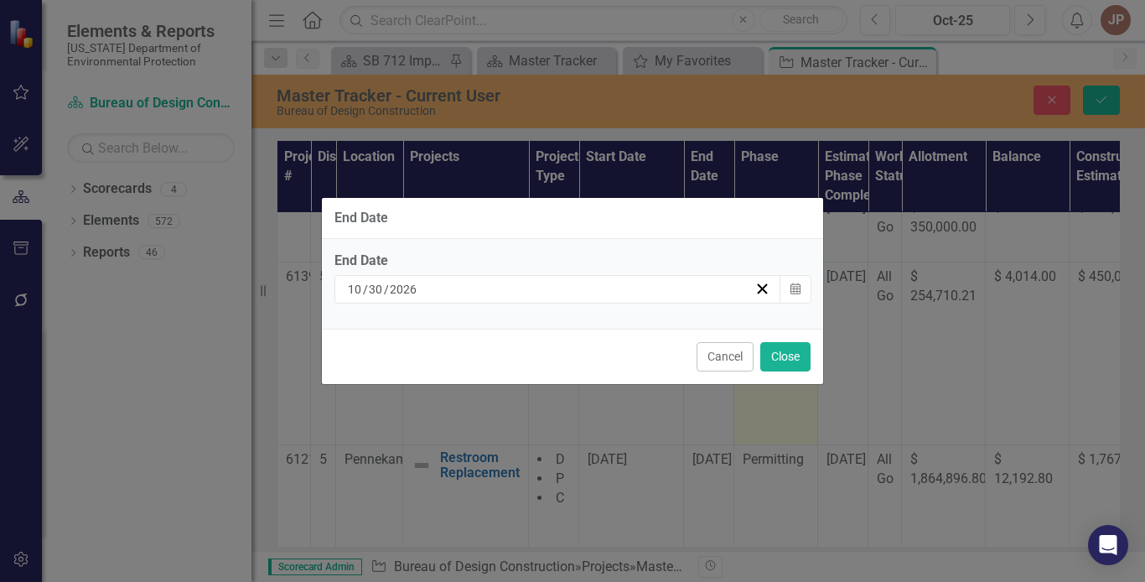
click at [641, 505] on div "End Date End Date [DATE] Calendar Cancel Close" at bounding box center [572, 291] width 503 height 582
click at [720, 386] on div "End Date End Date [DATE] Calendar Cancel Close" at bounding box center [572, 291] width 503 height 582
click at [791, 352] on button "Close" at bounding box center [785, 356] width 50 height 29
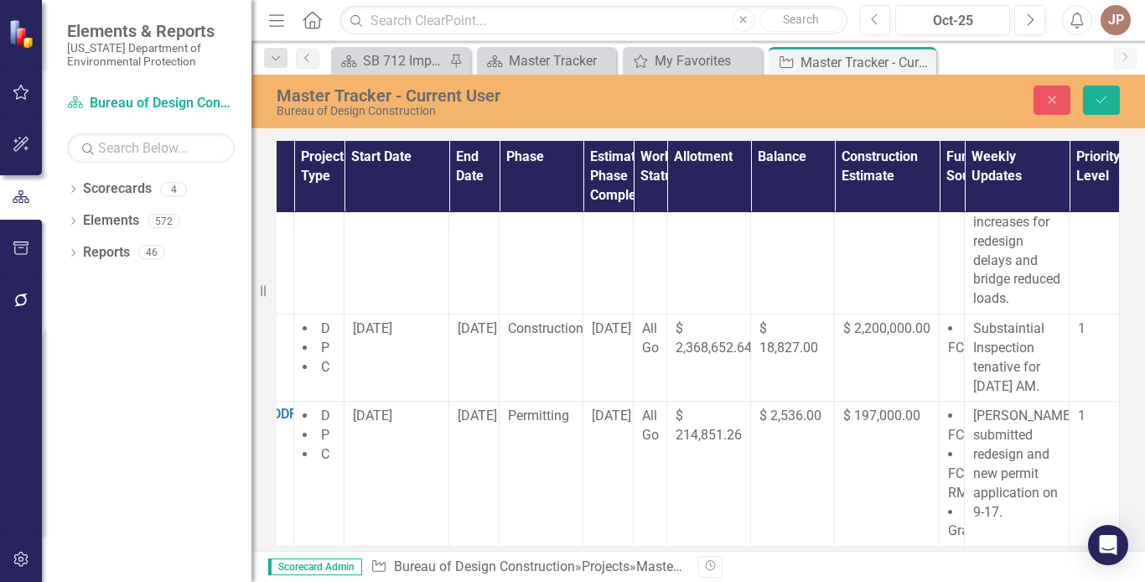
scroll to position [630, 248]
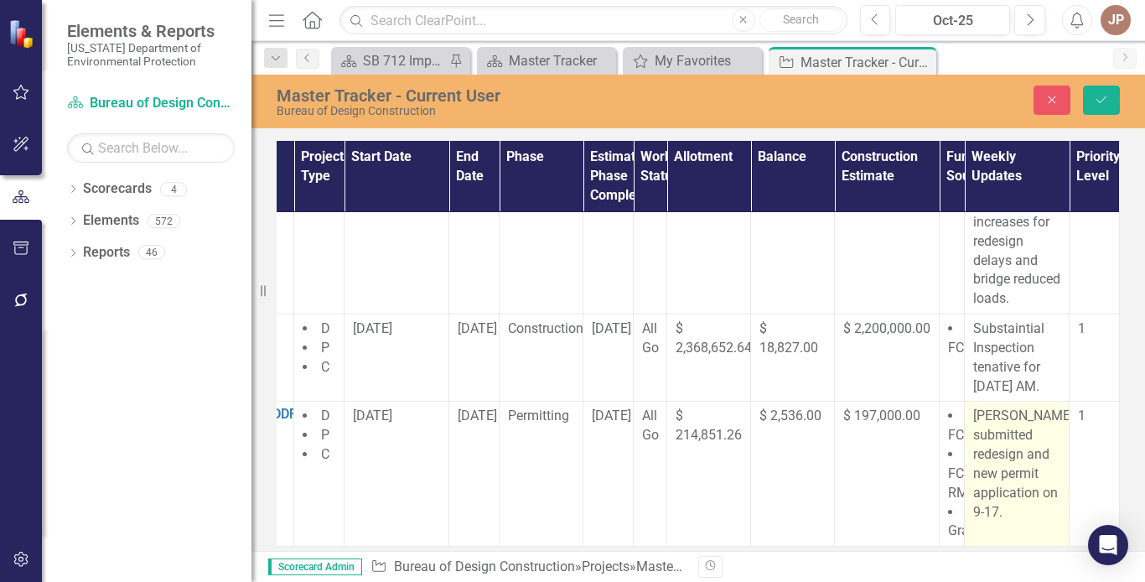
click at [1004, 500] on p "[PERSON_NAME] submitted redesign and new permit application on 9-17." at bounding box center [1016, 464] width 87 height 115
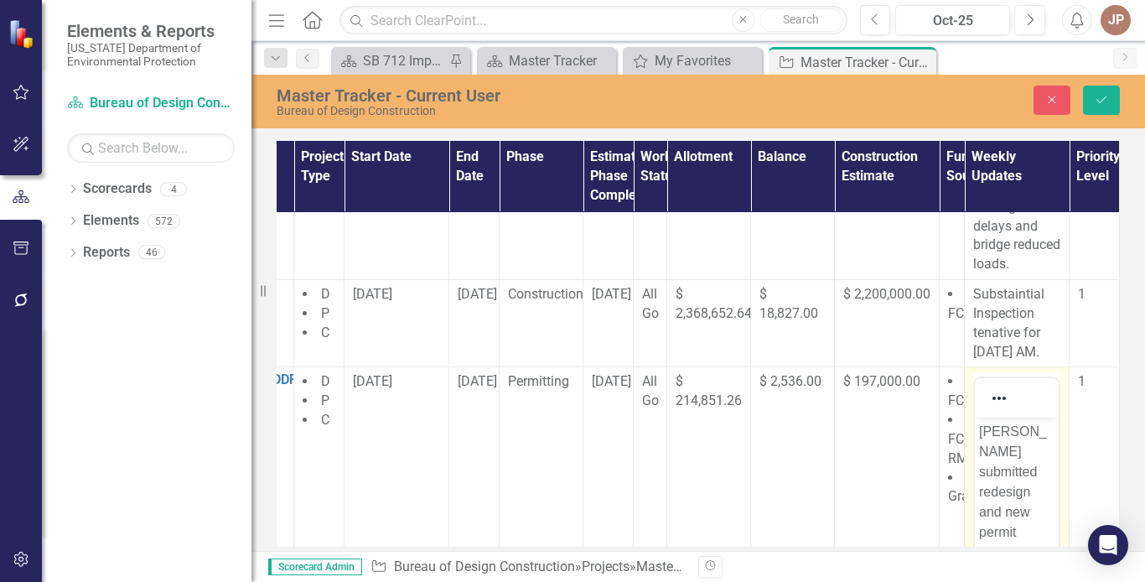
scroll to position [0, 0]
click at [978, 431] on body "[PERSON_NAME] submitted redesign and new permit application on 9-17." at bounding box center [1017, 544] width 84 height 252
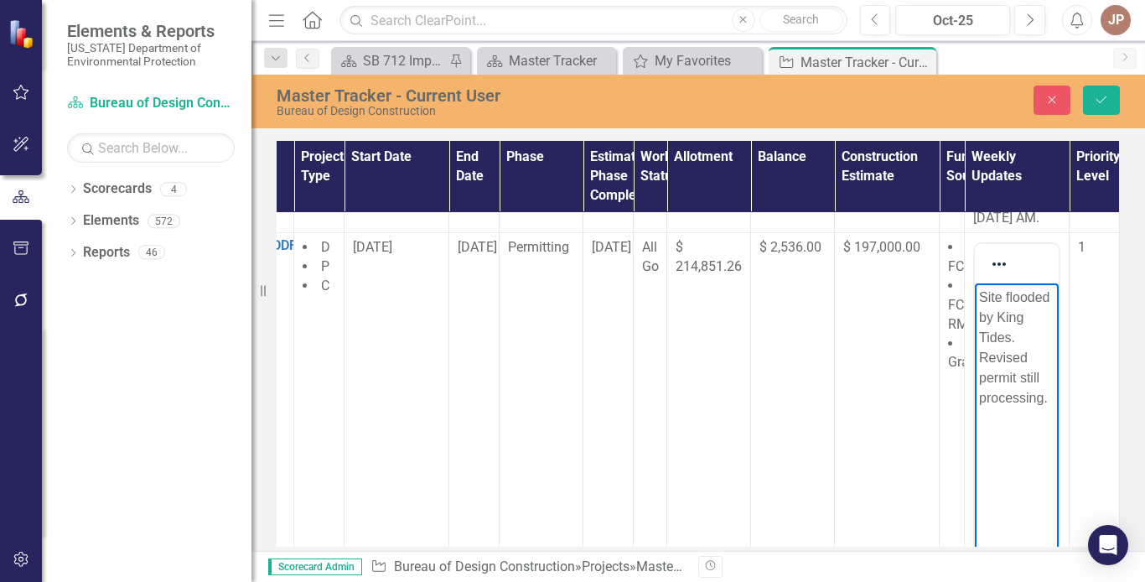
scroll to position [801, 248]
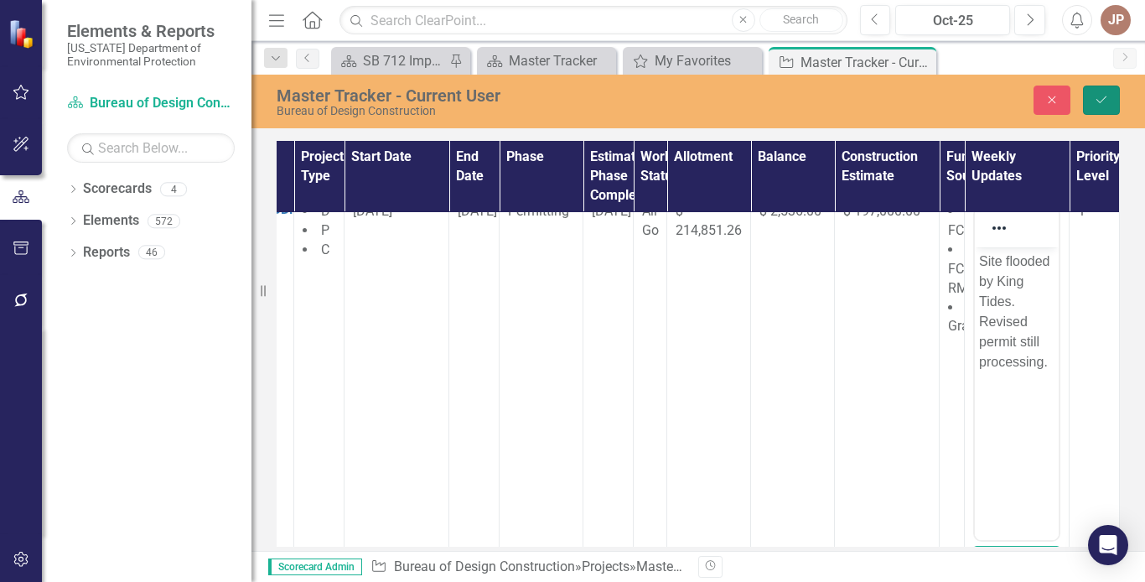
click at [1102, 105] on icon "Save" at bounding box center [1101, 100] width 15 height 12
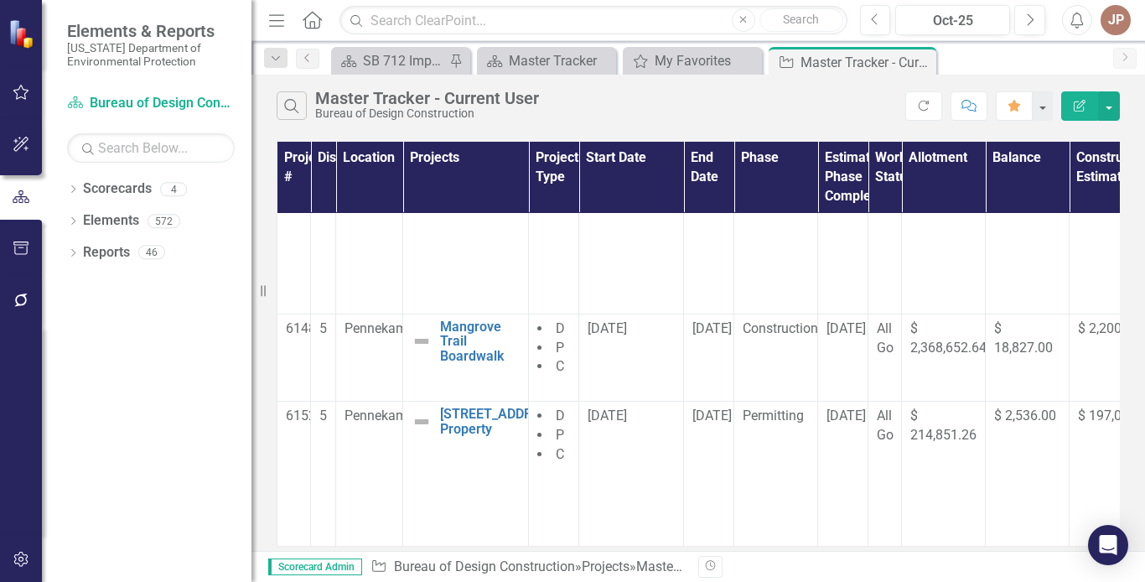
scroll to position [631, 0]
